Goal: Find contact information: Find contact information

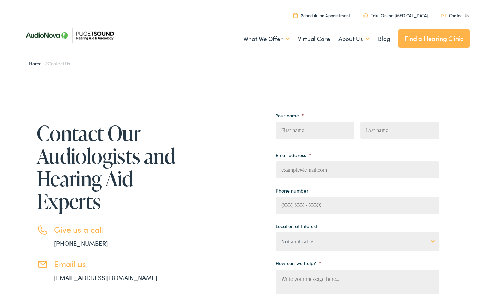
click at [197, 188] on div "Contact Our Audiologists and Hearing Aid Experts Give us a call [PHONE_NUMBER] …" at bounding box center [230, 252] width 420 height 298
click at [446, 15] on link "Contact Us" at bounding box center [456, 14] width 28 height 6
click at [452, 11] on link "Contact Us" at bounding box center [456, 14] width 28 height 6
click at [229, 62] on div "Home / Contact Us" at bounding box center [245, 62] width 454 height 14
